Goal: Transaction & Acquisition: Purchase product/service

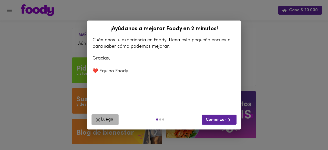
click at [116, 119] on button "Luego" at bounding box center [105, 119] width 27 height 11
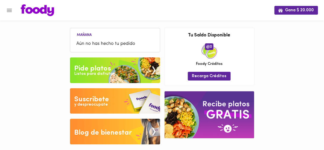
click at [130, 69] on img at bounding box center [115, 70] width 90 height 26
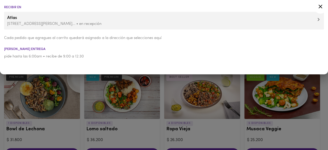
click at [320, 7] on icon at bounding box center [320, 6] width 6 height 6
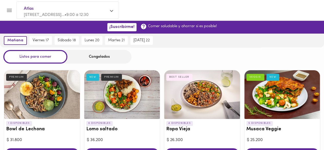
scroll to position [16, 0]
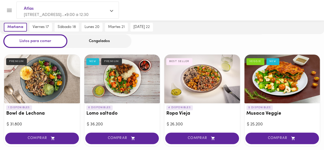
click at [112, 45] on div "Congelados" at bounding box center [99, 41] width 64 height 14
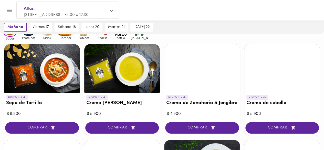
scroll to position [48, 0]
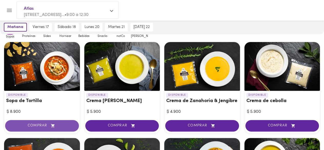
click at [47, 126] on span "COMPRAR" at bounding box center [42, 126] width 61 height 4
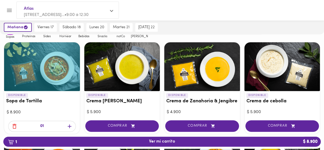
scroll to position [26, 0]
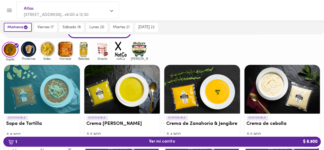
click at [31, 51] on img at bounding box center [28, 49] width 17 height 17
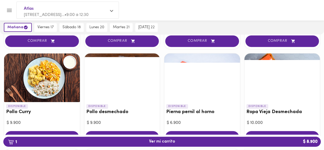
scroll to position [157, 0]
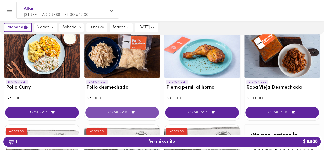
click at [136, 111] on icon "button" at bounding box center [133, 112] width 6 height 4
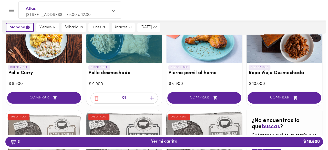
scroll to position [172, 0]
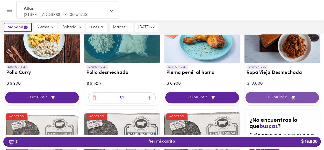
click at [281, 97] on span "COMPRAR" at bounding box center [282, 97] width 61 height 4
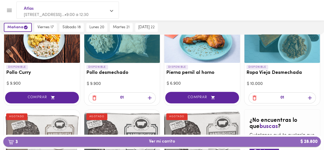
click at [278, 141] on span "3 Ver mi carrito $ 28.800" at bounding box center [161, 141] width 309 height 5
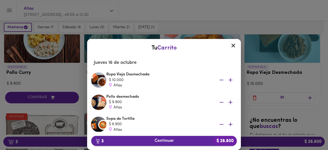
click at [168, 138] on span "3 Continuar $ 28.800" at bounding box center [163, 140] width 137 height 5
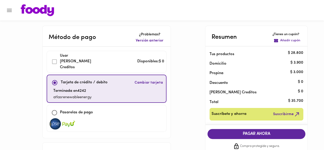
scroll to position [67, 0]
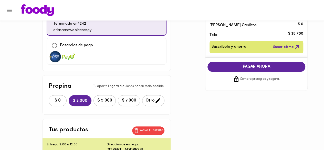
click at [52, 98] on span "$ 0" at bounding box center [57, 100] width 11 height 5
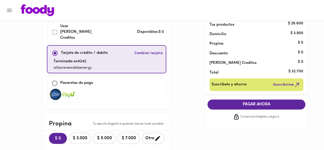
scroll to position [21, 0]
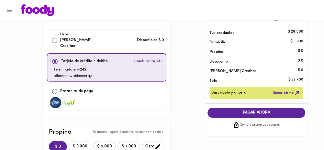
click at [229, 115] on button "PAGAR AHORA" at bounding box center [257, 113] width 98 height 10
